Goal: Navigation & Orientation: Find specific page/section

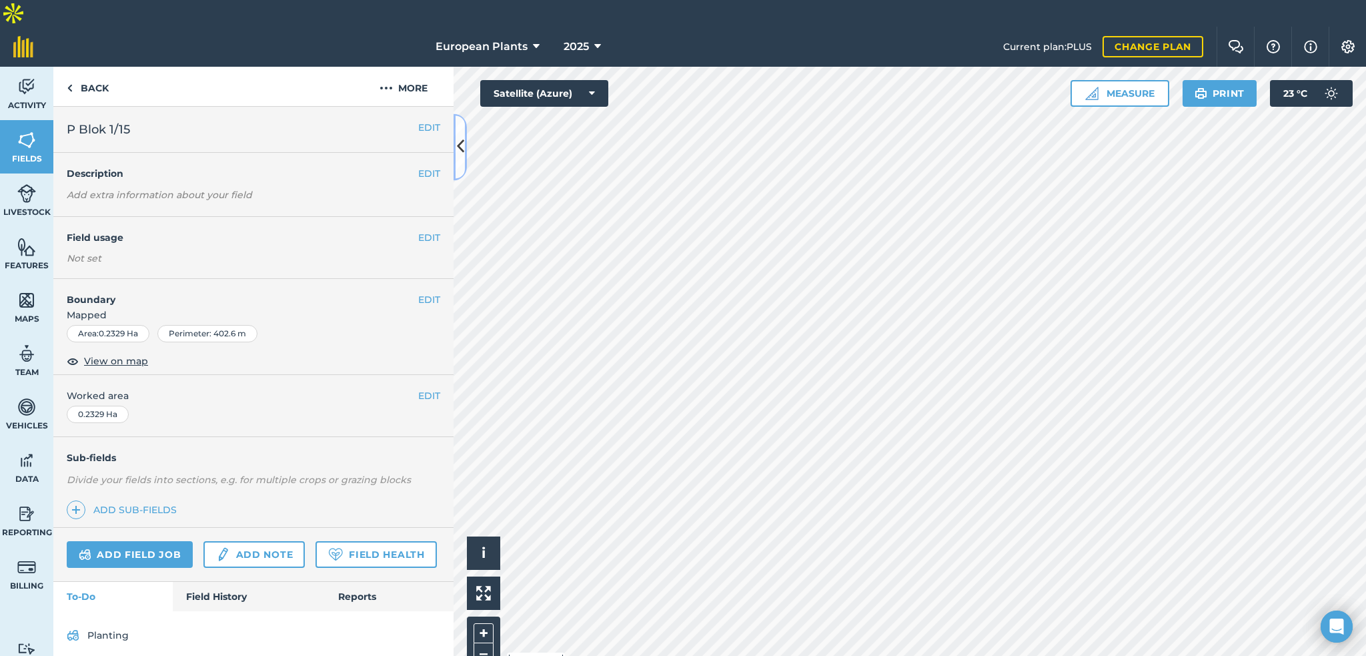
click at [456, 142] on button at bounding box center [460, 146] width 13 height 67
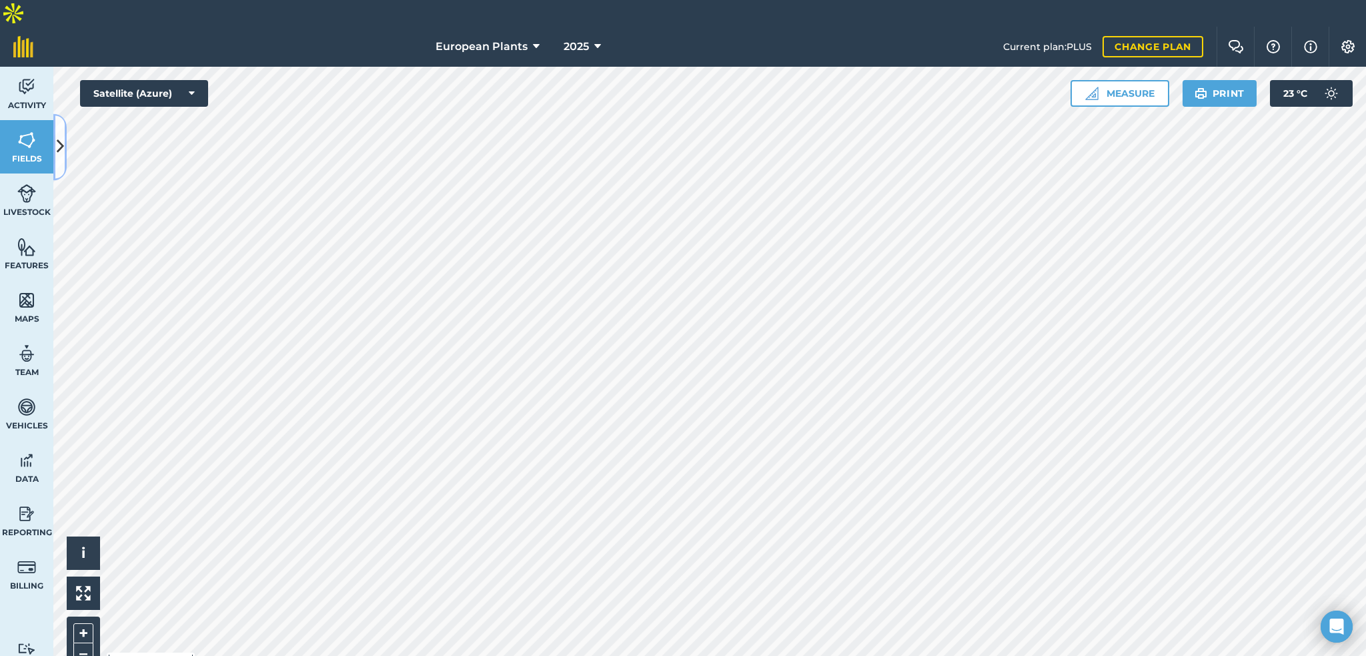
click at [61, 149] on icon at bounding box center [60, 146] width 7 height 23
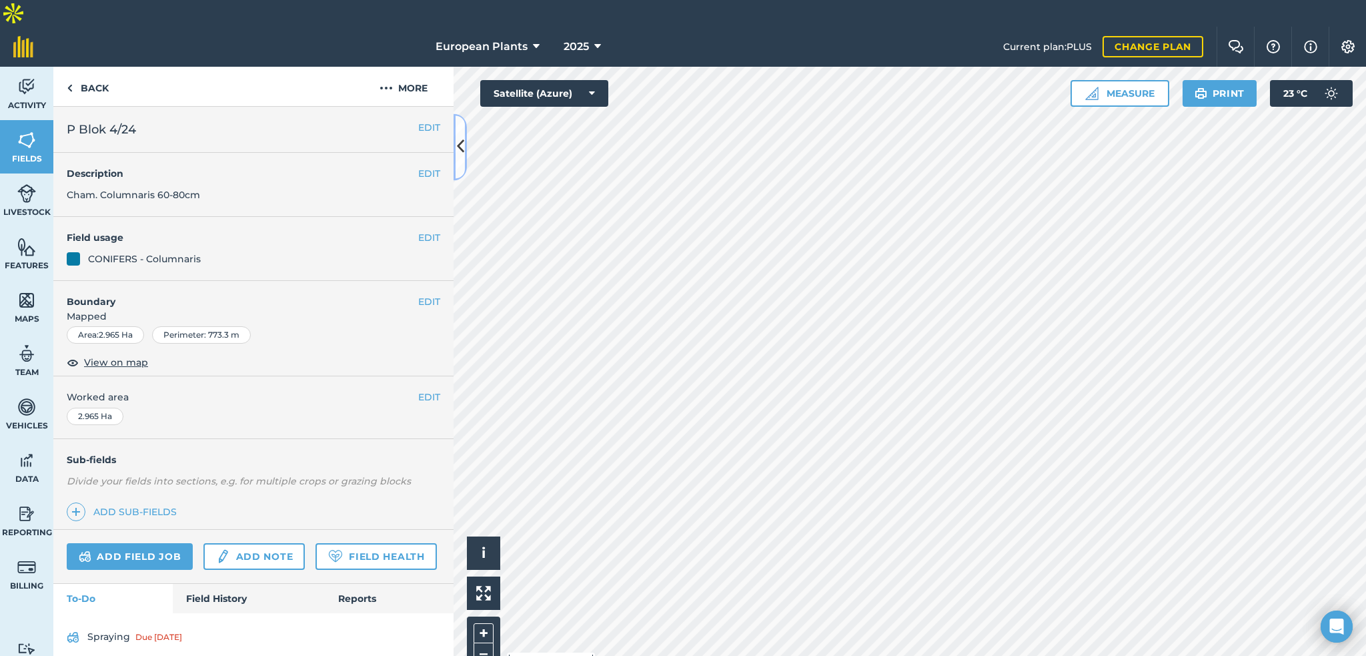
click at [460, 156] on icon at bounding box center [460, 146] width 7 height 23
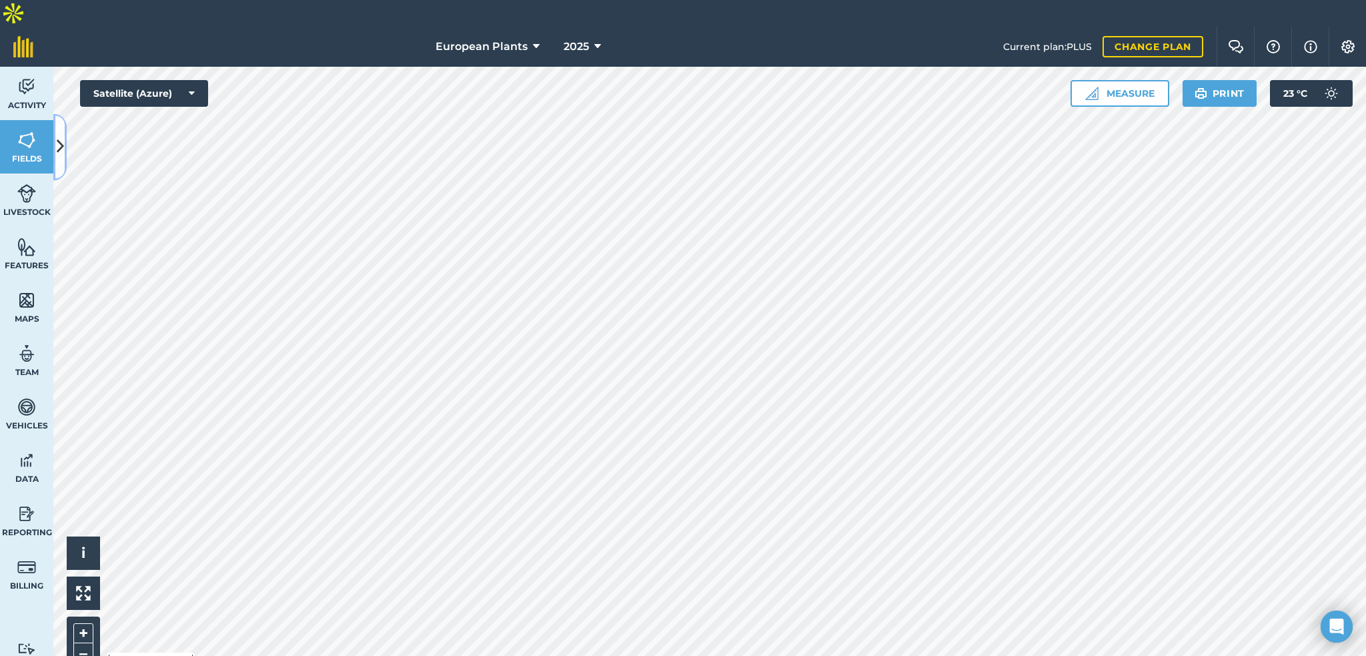
click at [63, 143] on icon at bounding box center [60, 146] width 7 height 23
